Goal: Complete application form

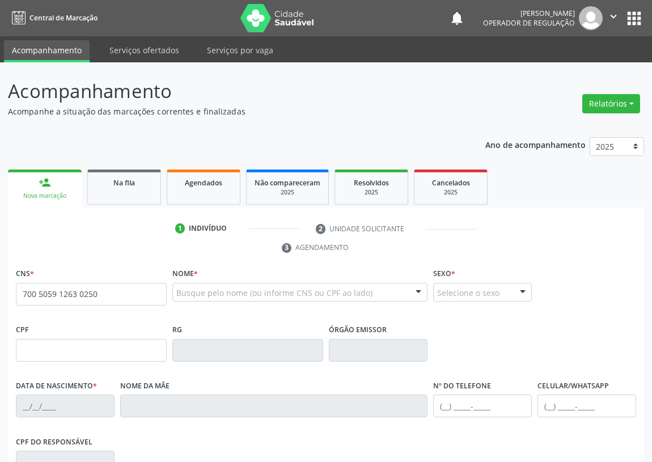
type input "700 5059 1263 0250"
type input "068.627.754-64"
type input "[DATE]"
type input "[PERSON_NAME]"
type input "[PHONE_NUMBER]"
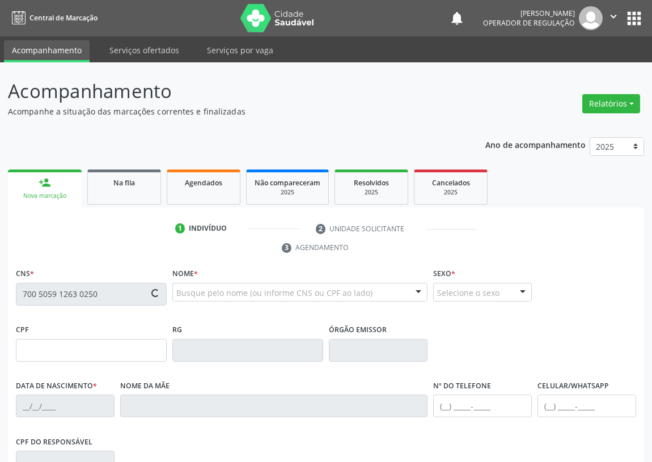
type input "[PHONE_NUMBER]"
type input "81"
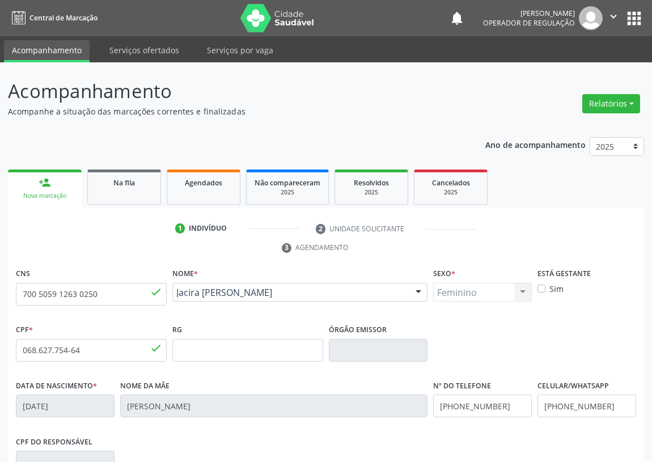
click at [637, 15] on button "apps" at bounding box center [634, 18] width 20 height 20
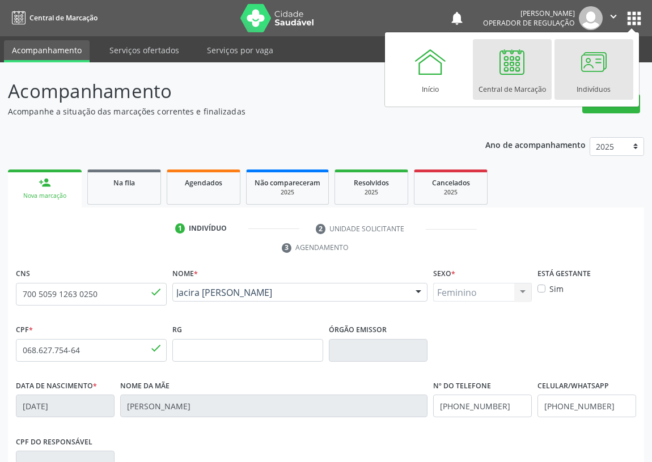
click at [597, 62] on div at bounding box center [593, 62] width 34 height 34
